Goal: Information Seeking & Learning: Learn about a topic

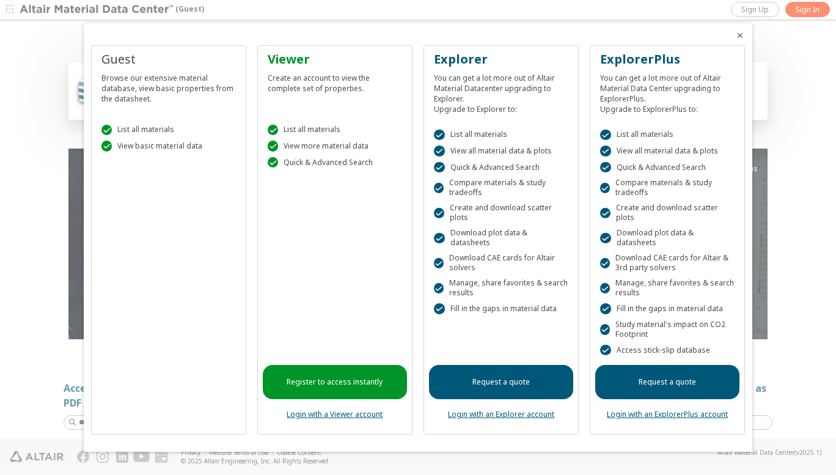
click at [332, 373] on link "Register to access instantly" at bounding box center [335, 382] width 144 height 34
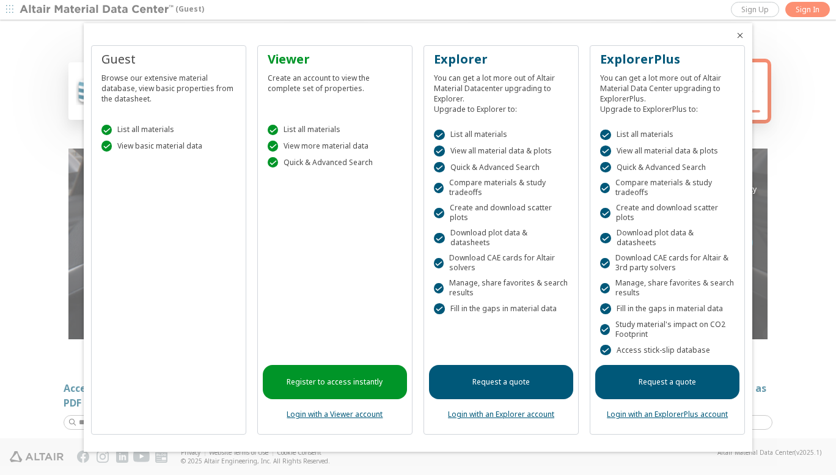
click at [48, 364] on div at bounding box center [418, 237] width 836 height 475
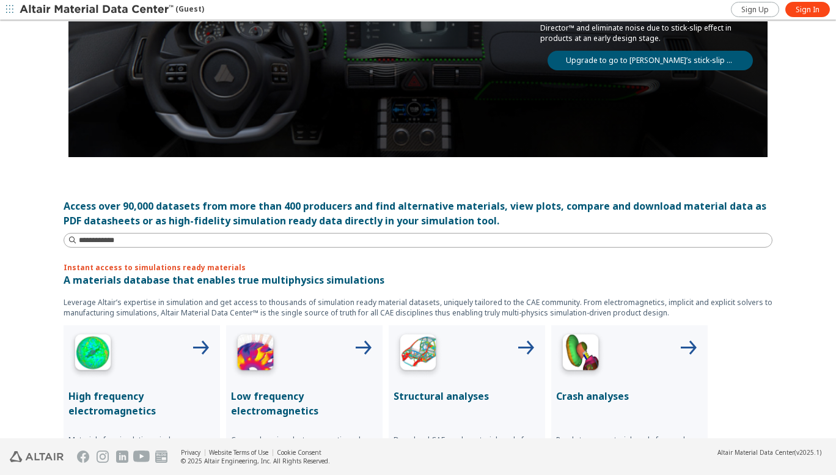
scroll to position [187, 0]
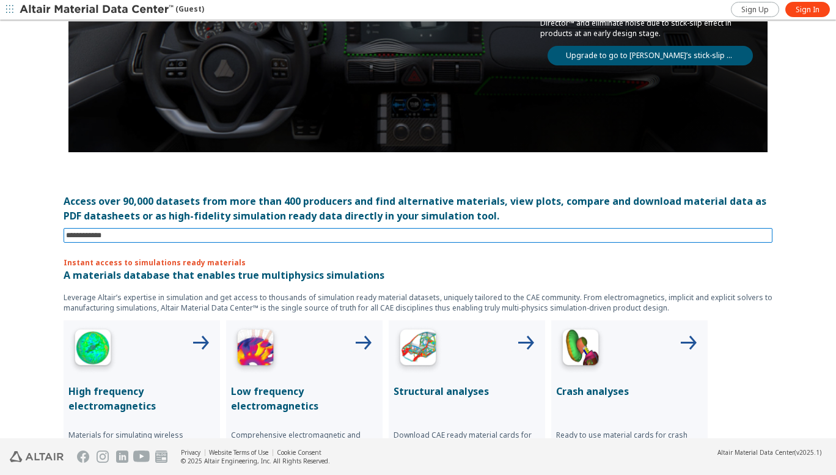
click at [158, 236] on input at bounding box center [419, 235] width 707 height 13
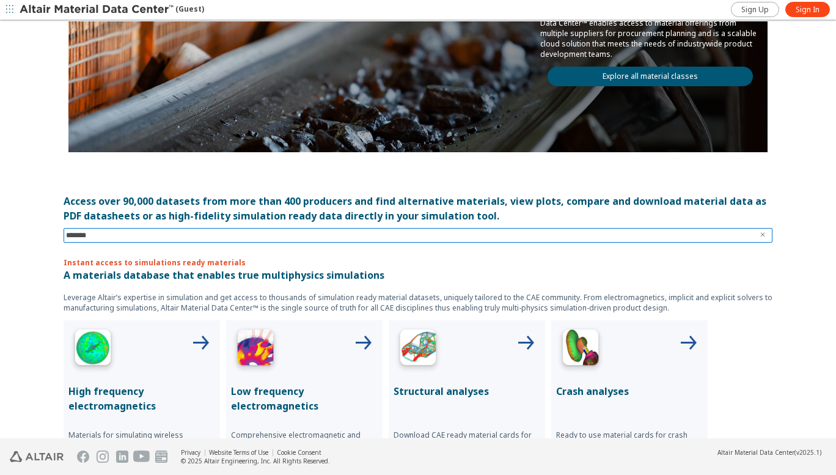
type input "********"
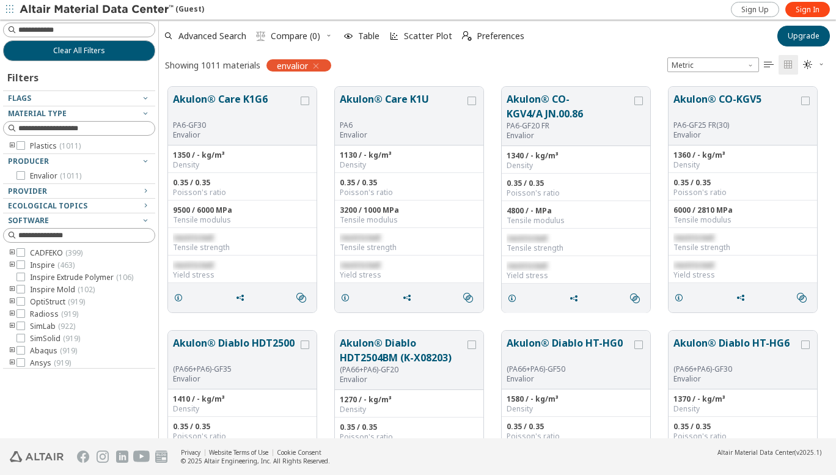
scroll to position [351, 668]
click at [138, 191] on div "Provider" at bounding box center [74, 191] width 133 height 10
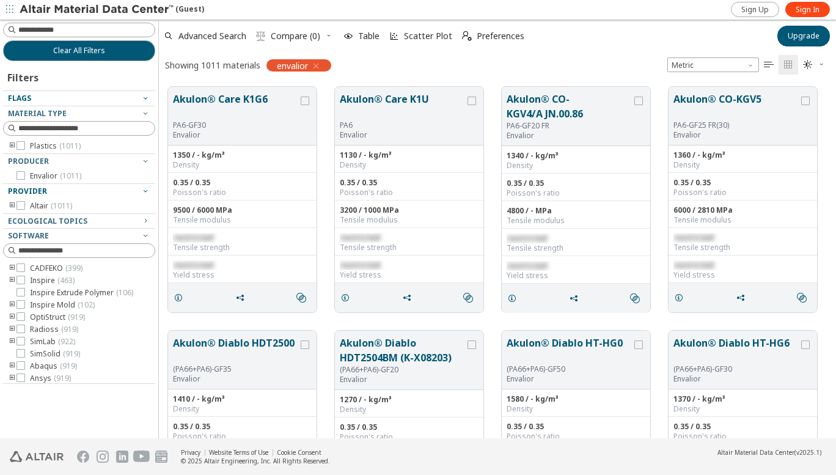
click at [27, 98] on span "Flags" at bounding box center [19, 98] width 23 height 10
click at [145, 97] on icon "button" at bounding box center [146, 98] width 10 height 10
click at [87, 219] on div "Ecological Topics" at bounding box center [74, 221] width 133 height 10
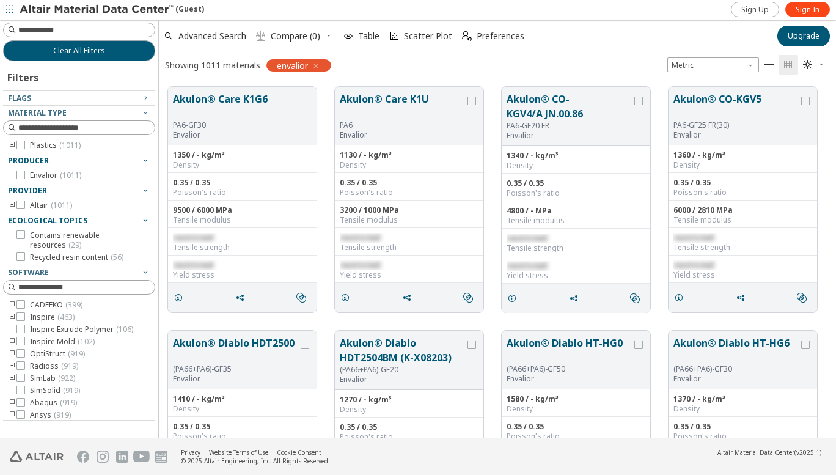
click at [145, 158] on icon "button" at bounding box center [146, 160] width 10 height 10
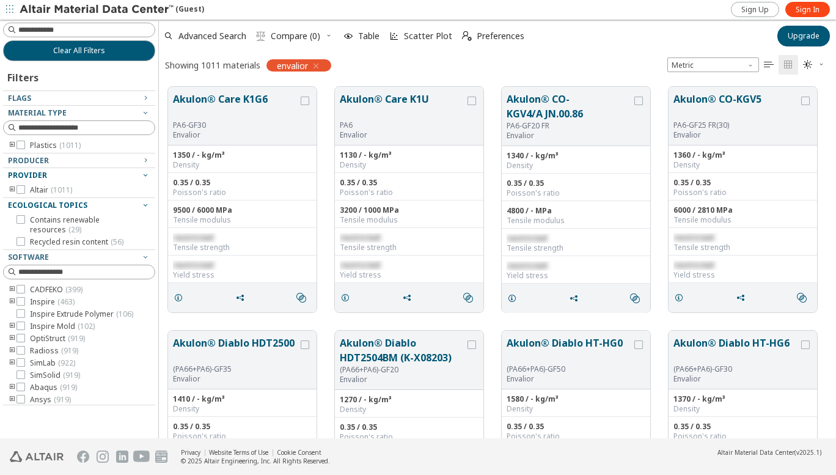
click at [12, 187] on icon "toogle group" at bounding box center [12, 190] width 9 height 10
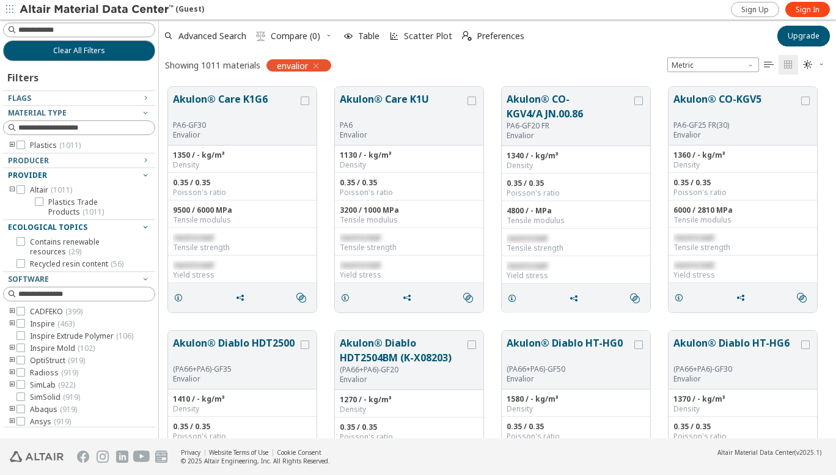
click at [317, 64] on icon "button" at bounding box center [316, 66] width 10 height 10
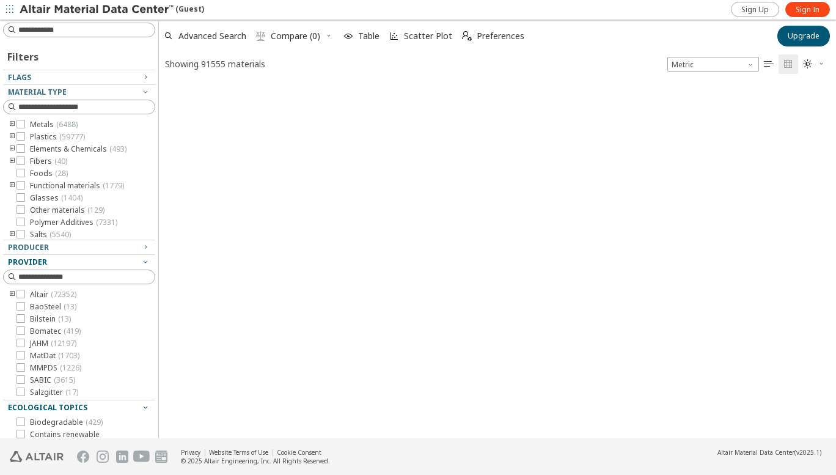
scroll to position [353, 668]
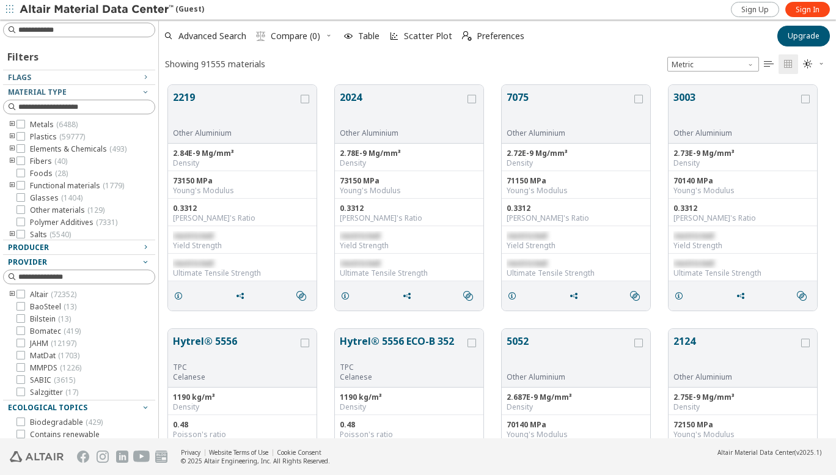
click at [141, 245] on icon "button" at bounding box center [146, 247] width 10 height 10
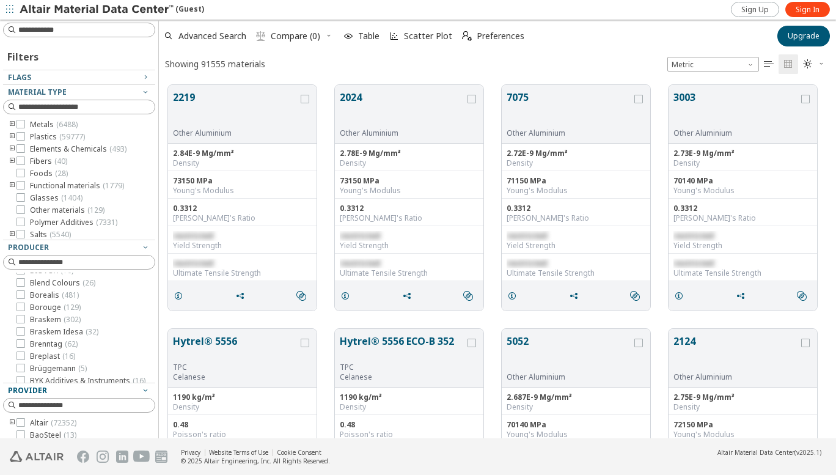
scroll to position [2009, 0]
